Goal: Information Seeking & Learning: Find specific fact

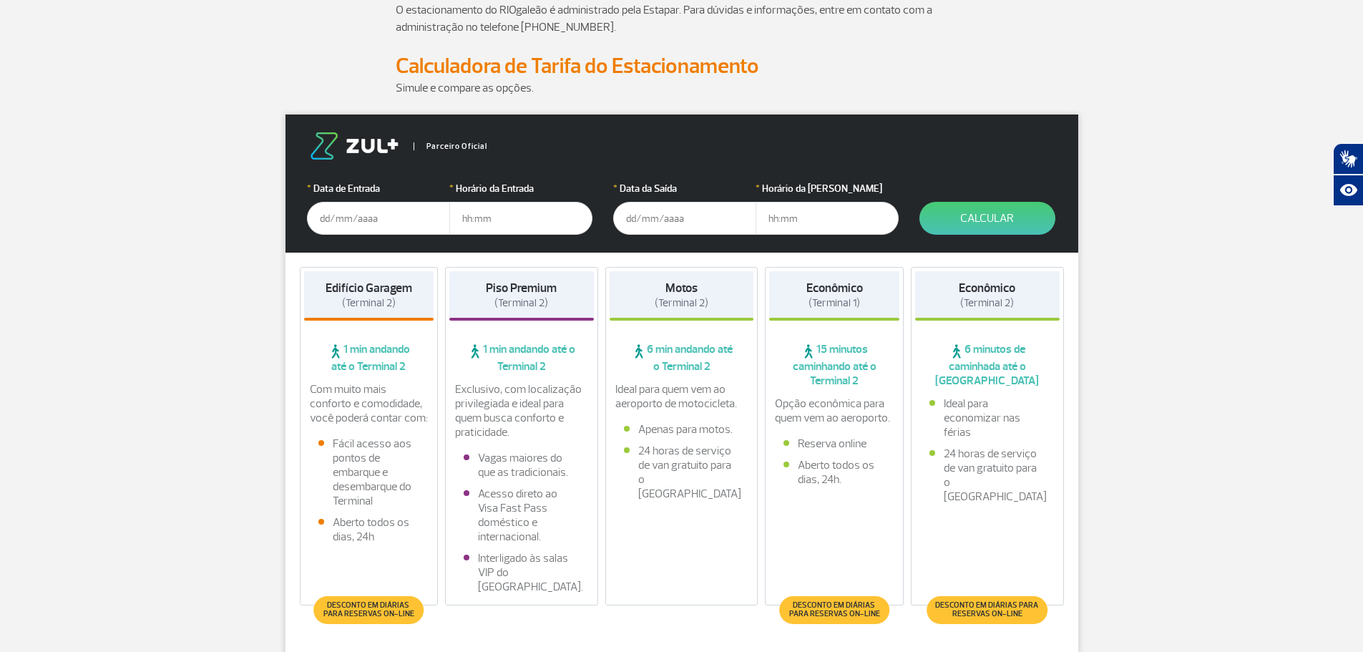
scroll to position [215, 0]
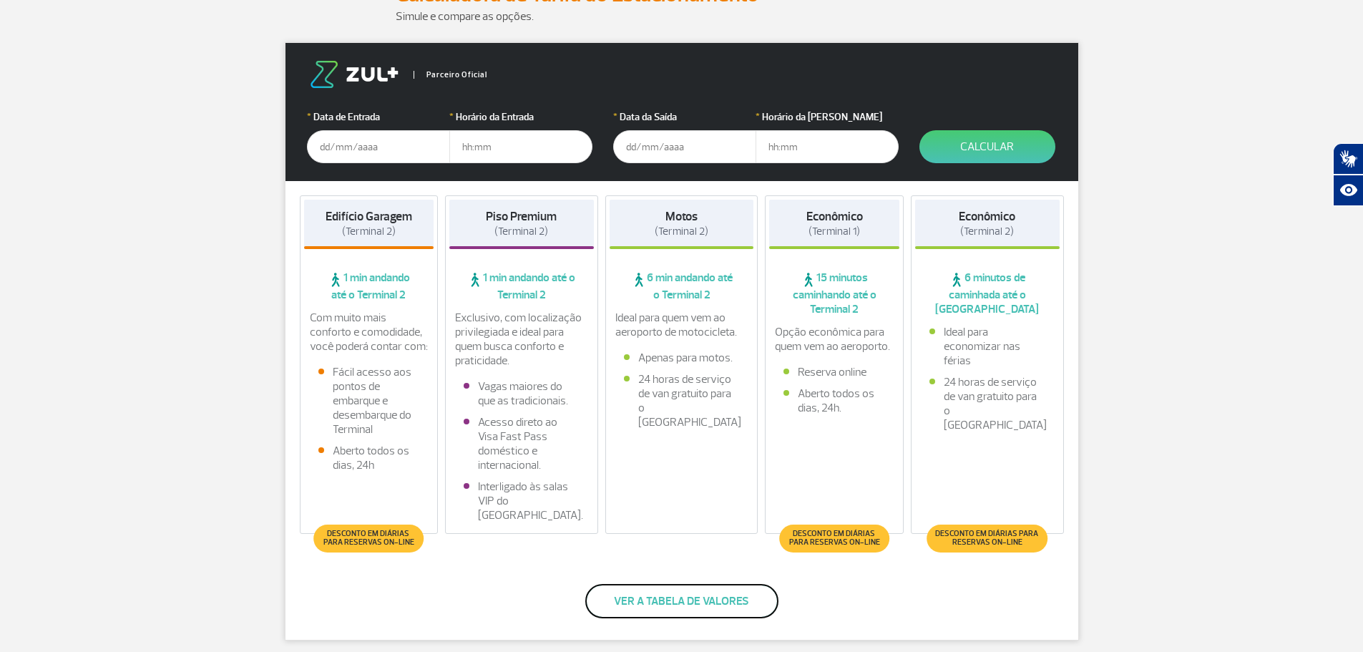
click at [701, 596] on button "Ver a tabela de valores" at bounding box center [681, 601] width 193 height 34
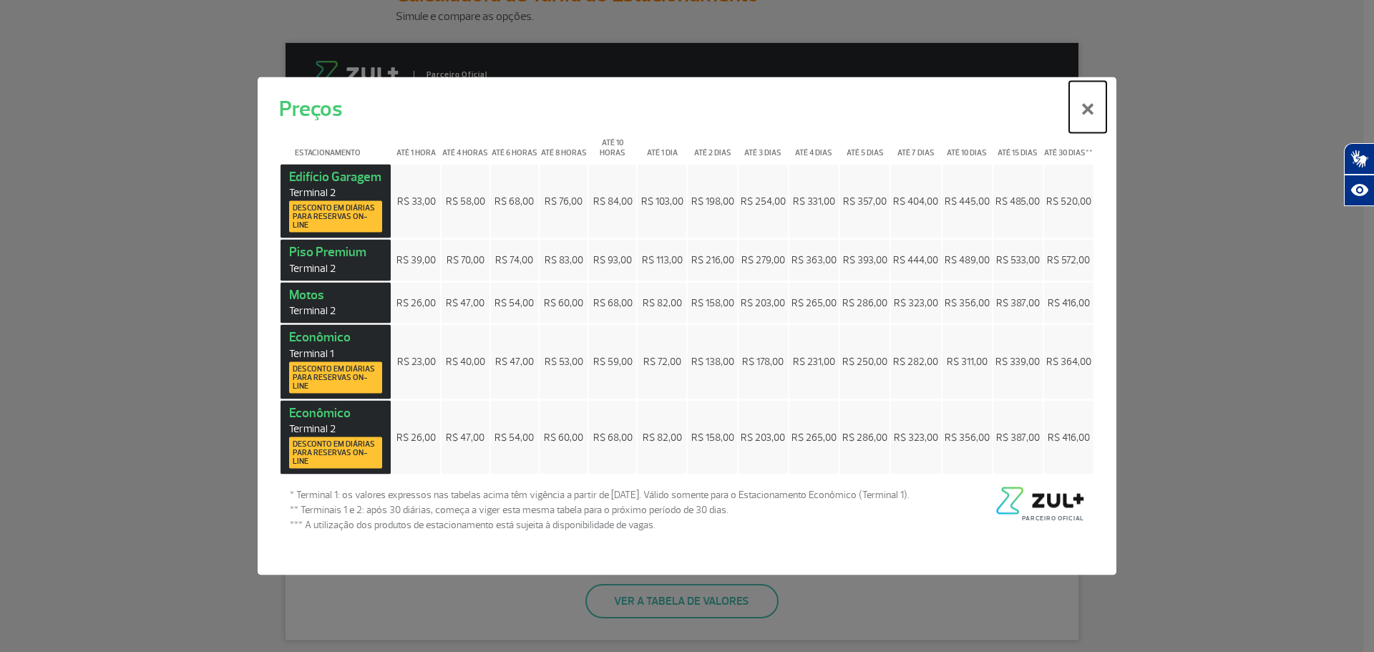
click at [1085, 105] on button "×" at bounding box center [1087, 107] width 37 height 52
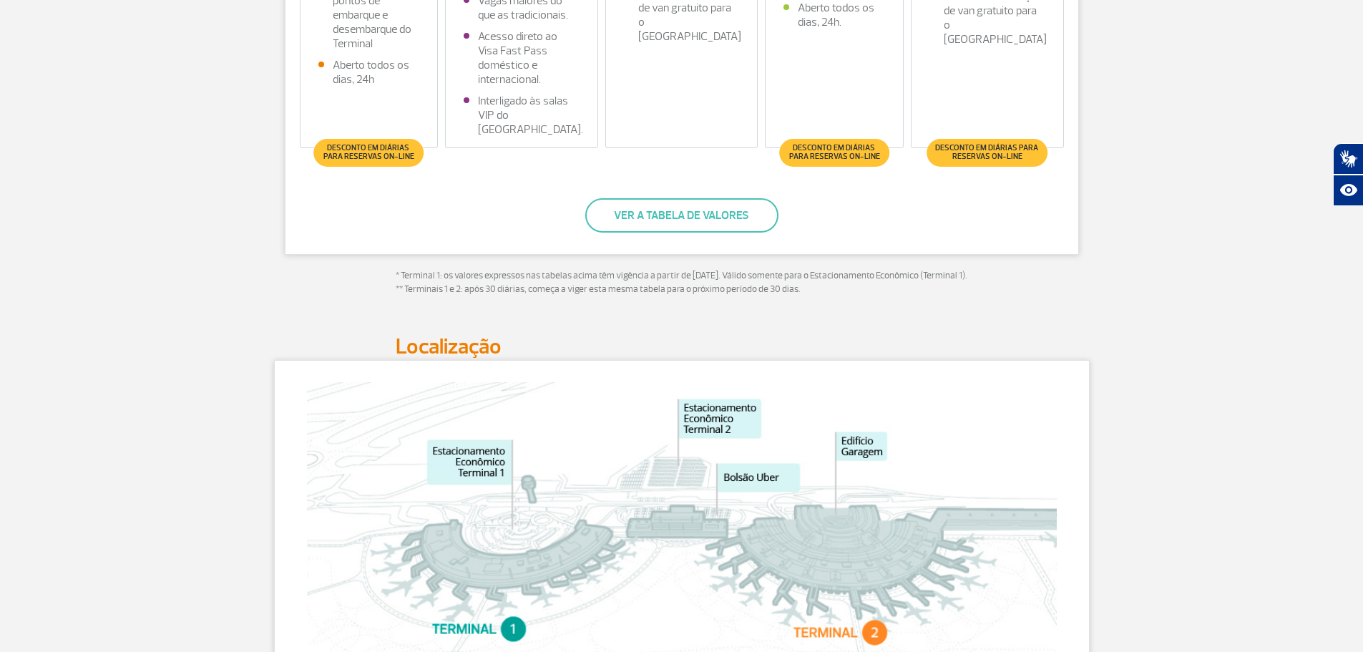
scroll to position [644, 0]
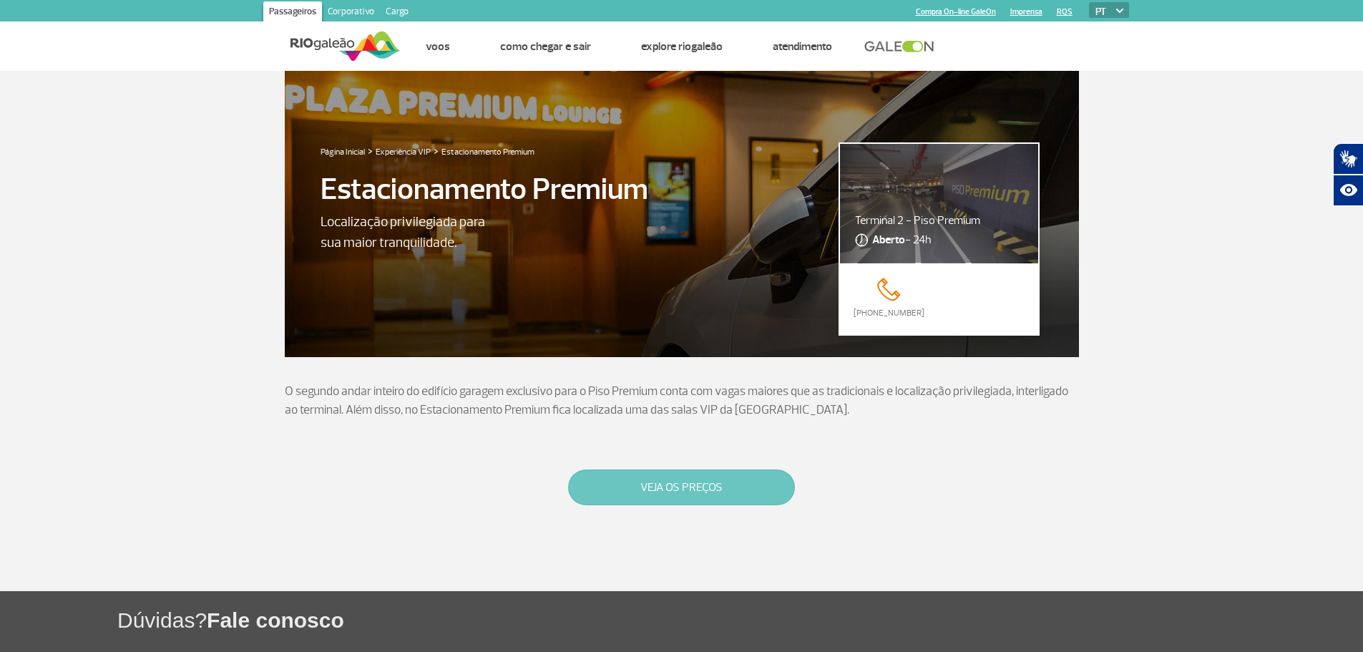
click at [680, 480] on button "VEJA OS PREÇOS" at bounding box center [681, 487] width 227 height 36
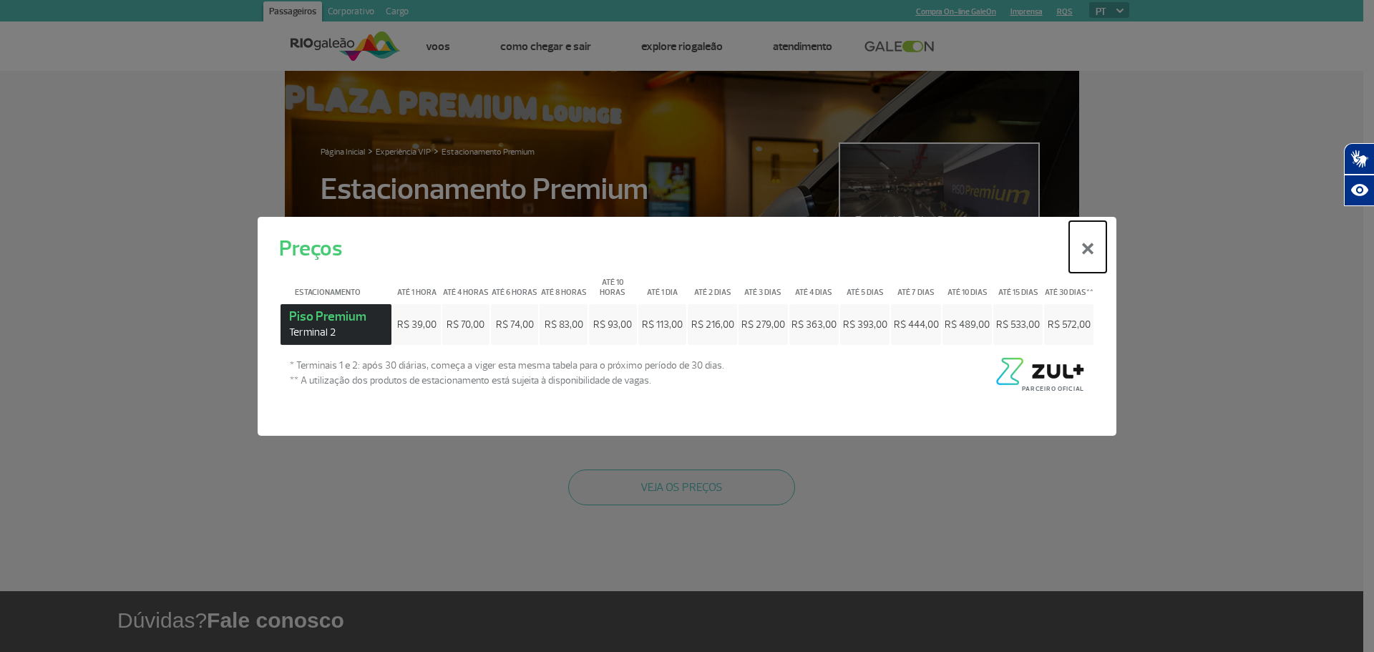
click at [1088, 250] on button "×" at bounding box center [1087, 246] width 37 height 52
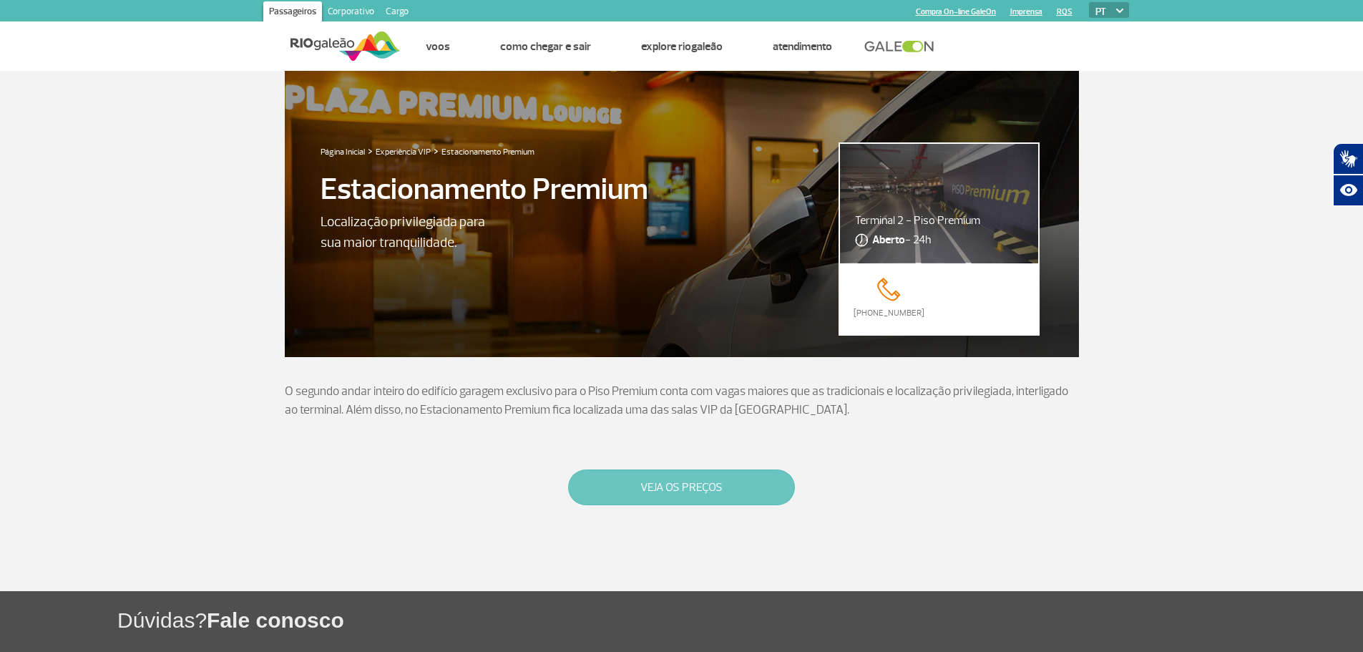
click at [717, 491] on button "VEJA OS PREÇOS" at bounding box center [681, 487] width 227 height 36
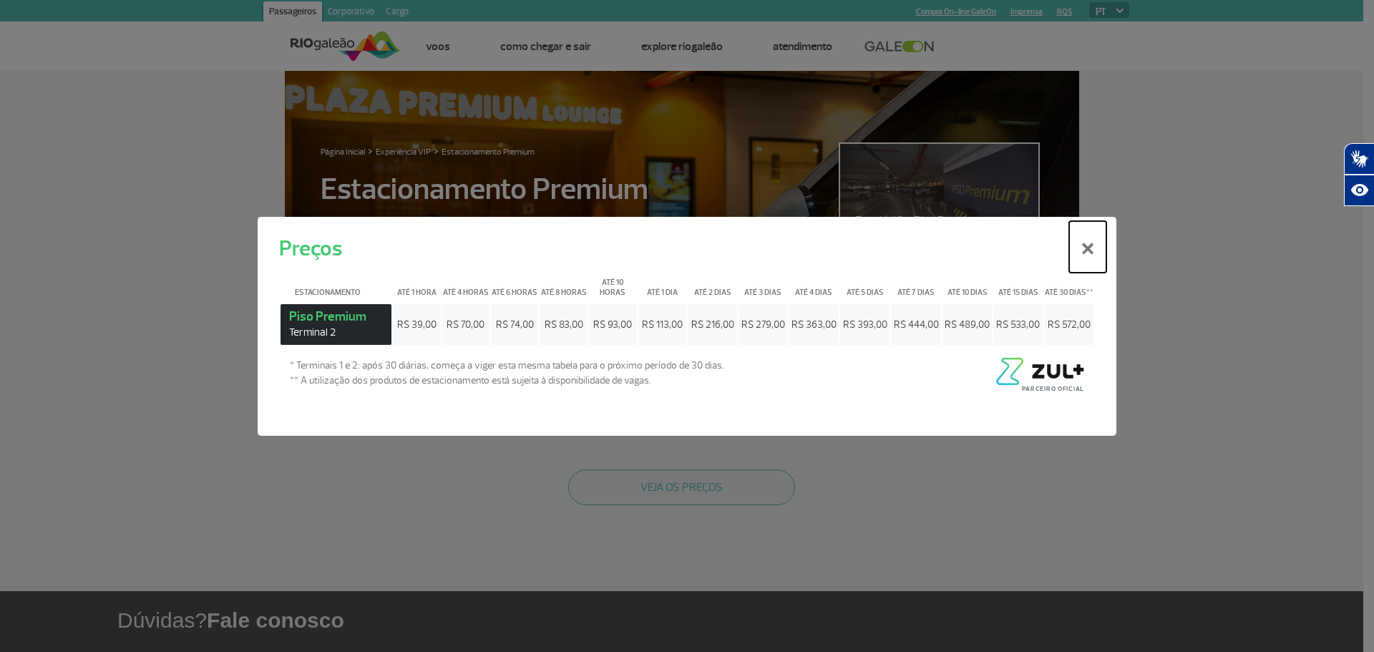
click at [1086, 250] on button "×" at bounding box center [1087, 246] width 37 height 52
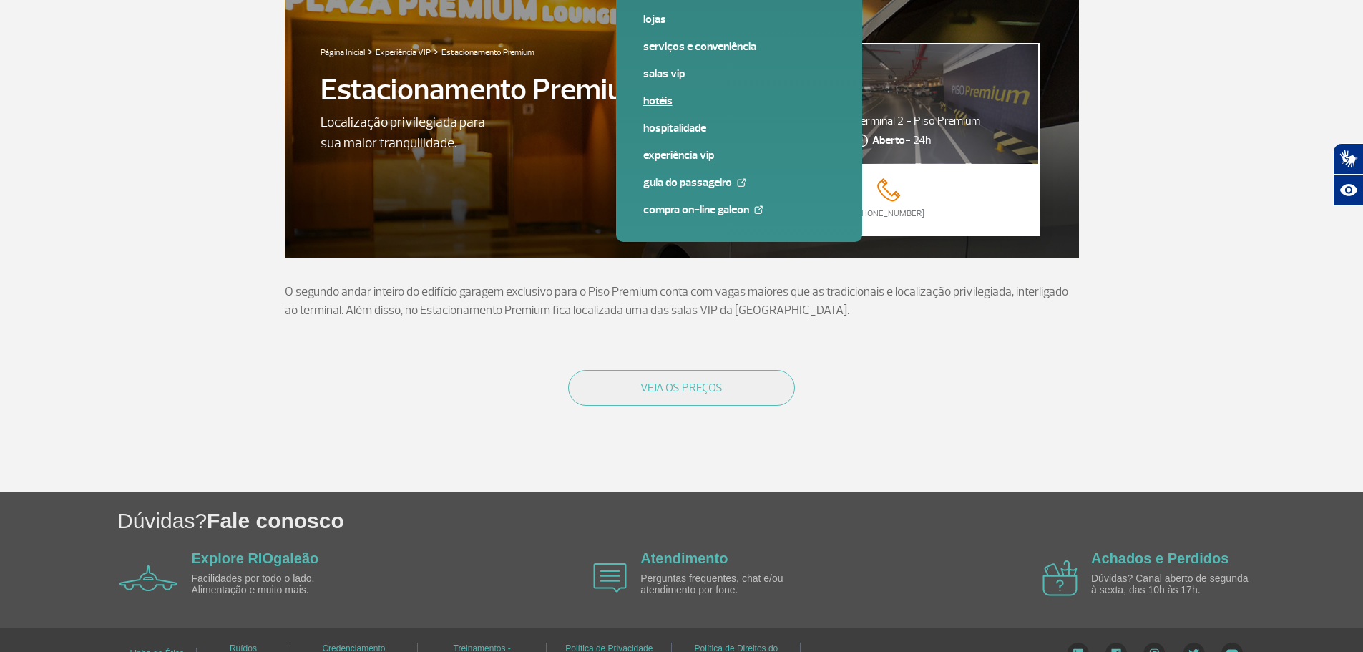
scroll to position [128, 0]
